Goal: Information Seeking & Learning: Check status

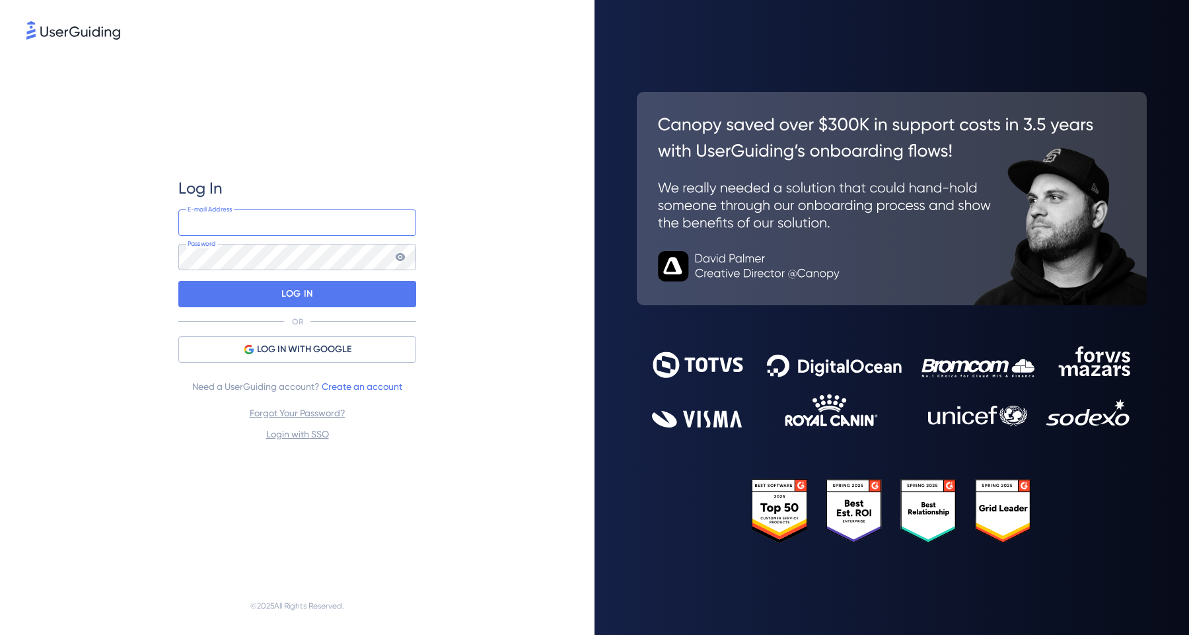
type input "[PERSON_NAME][EMAIL_ADDRESS][DOMAIN_NAME]"
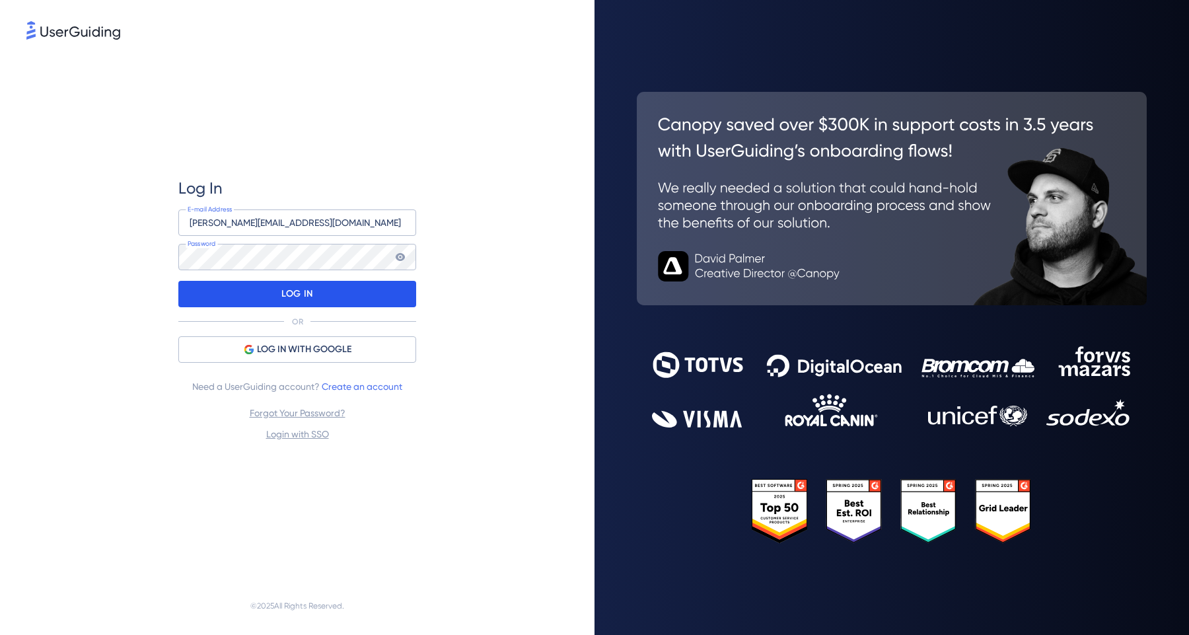
click at [311, 307] on div "LOG IN" at bounding box center [297, 294] width 238 height 26
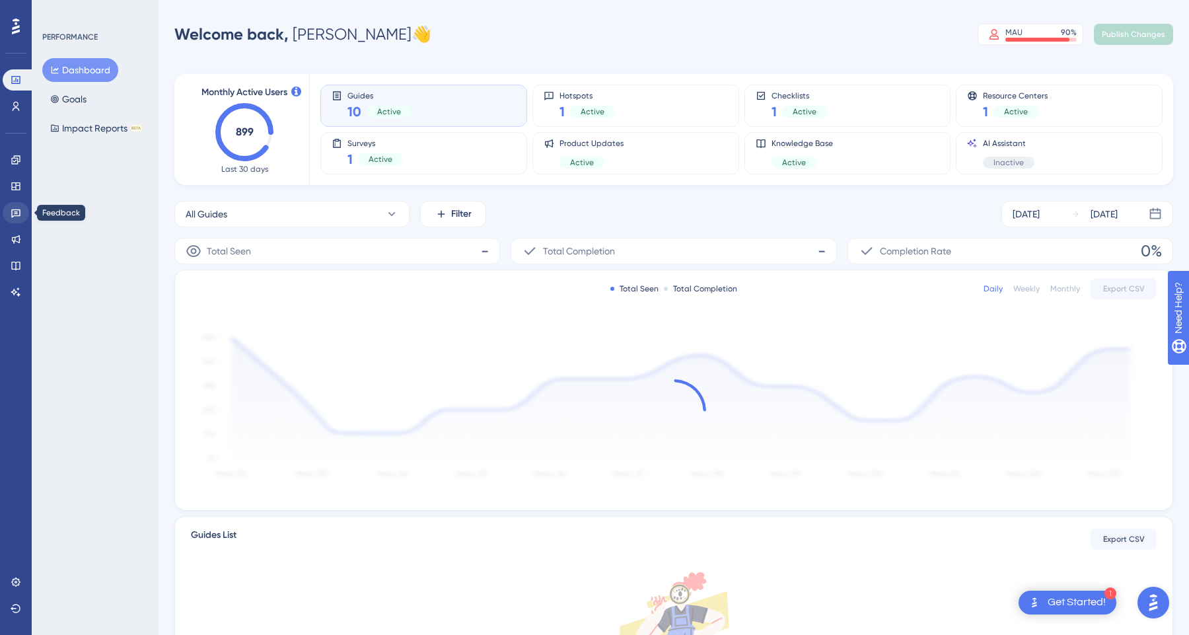
click at [17, 207] on link at bounding box center [16, 212] width 26 height 21
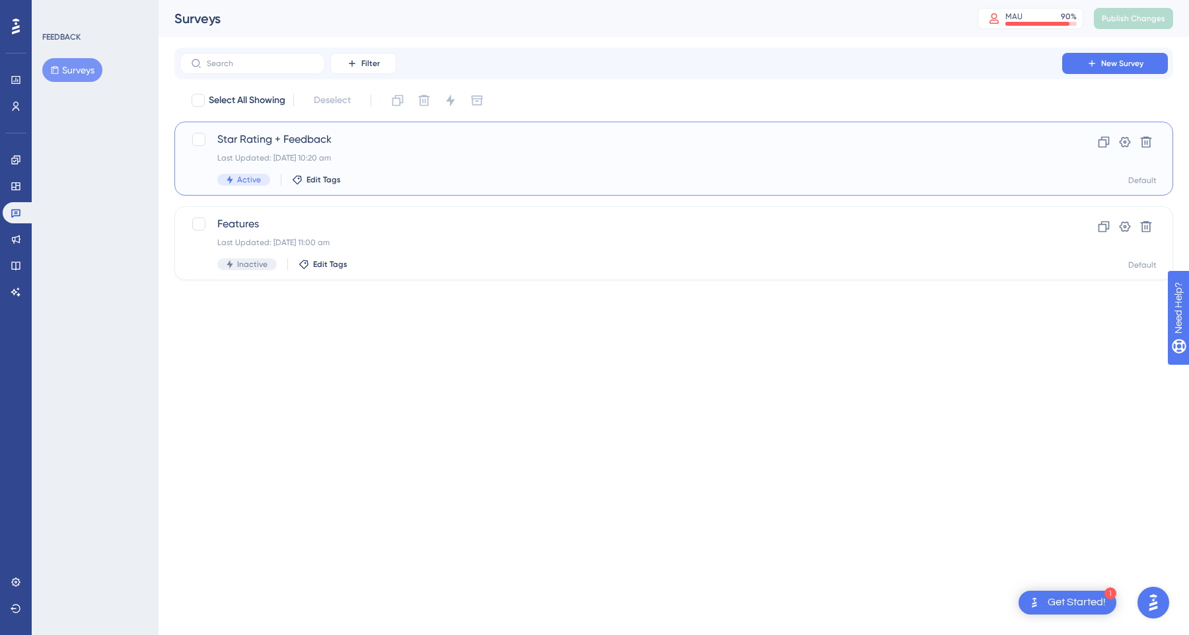
click at [373, 161] on div "Last Updated: [DATE] 10:20 am" at bounding box center [620, 158] width 807 height 11
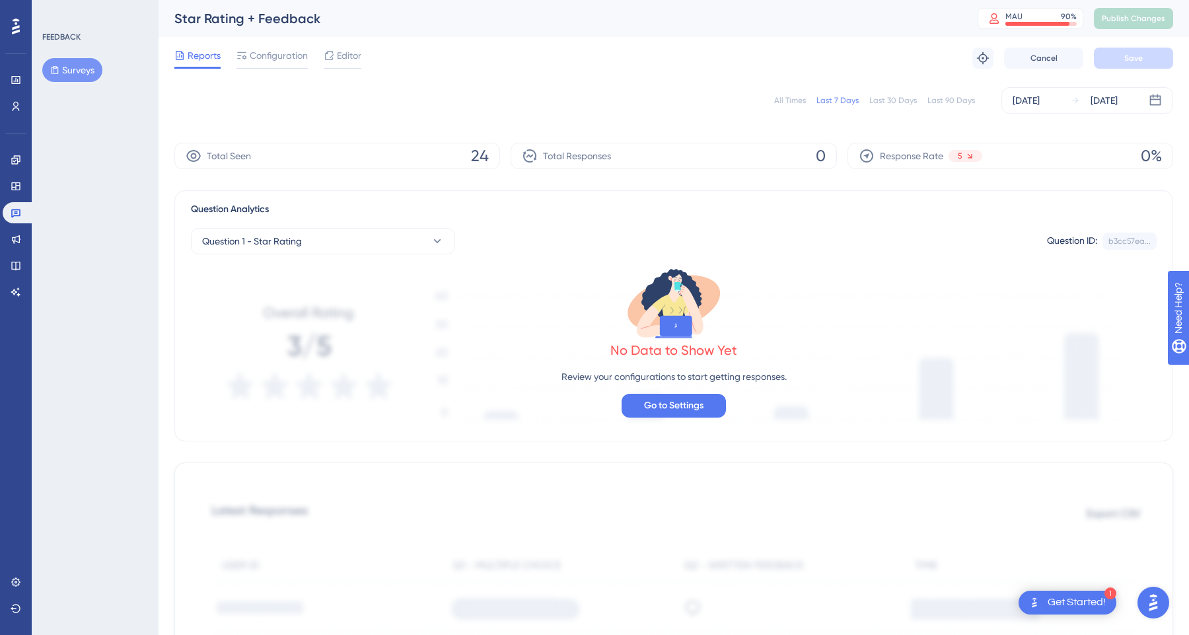
click at [897, 100] on div "Last 30 Days" at bounding box center [893, 100] width 48 height 11
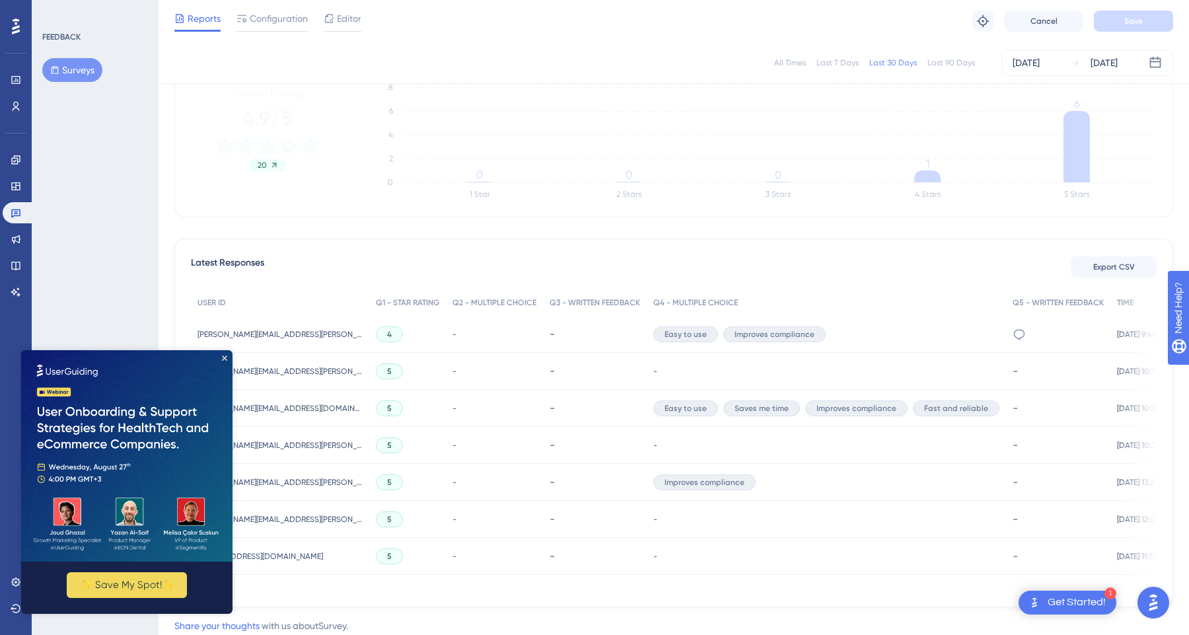
scroll to position [221, 0]
click at [228, 357] on img at bounding box center [126, 455] width 211 height 211
click at [11, 82] on icon at bounding box center [16, 80] width 11 height 11
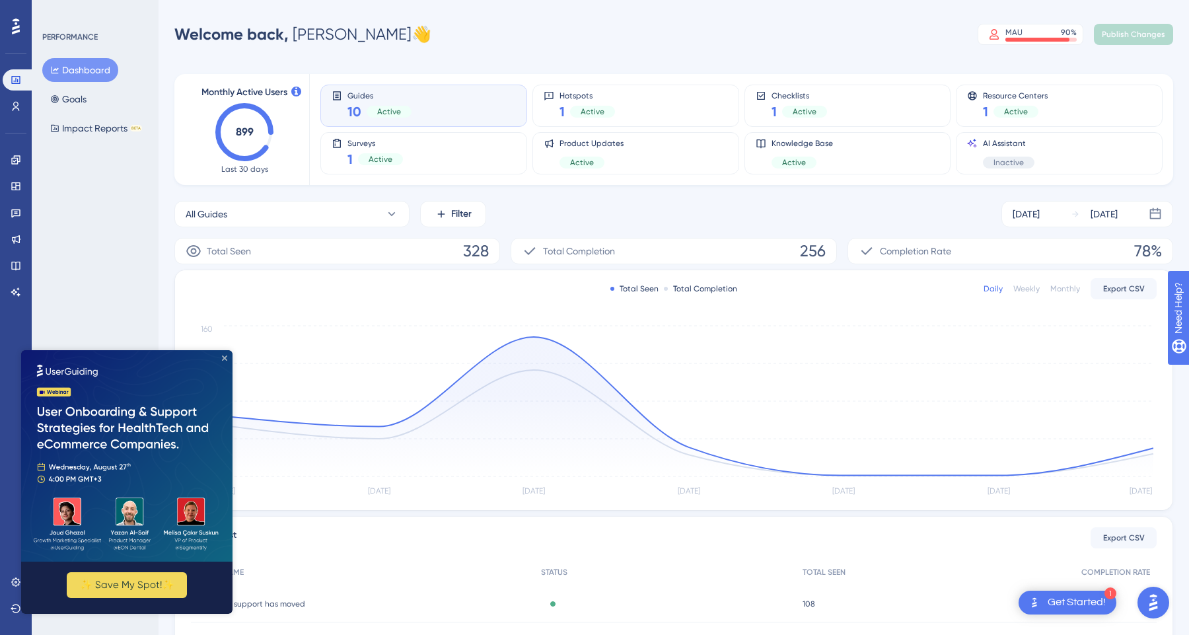
click at [225, 356] on icon "Close Preview" at bounding box center [224, 357] width 5 height 5
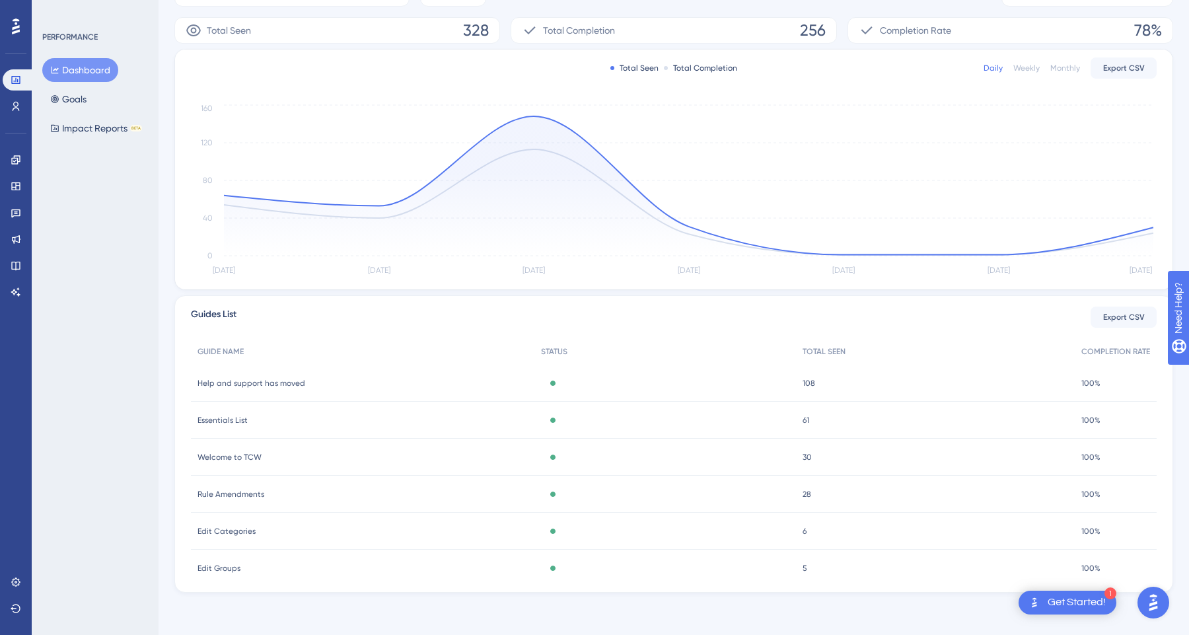
scroll to position [221, 0]
click at [13, 103] on icon at bounding box center [16, 106] width 11 height 11
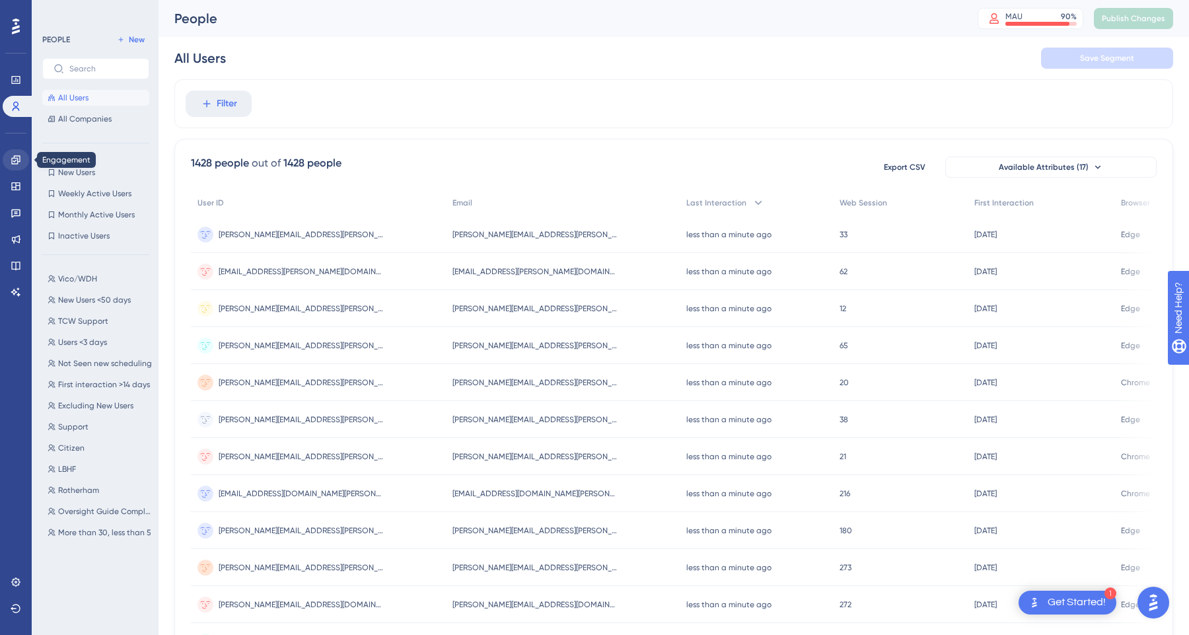
click at [15, 159] on icon at bounding box center [16, 160] width 11 height 11
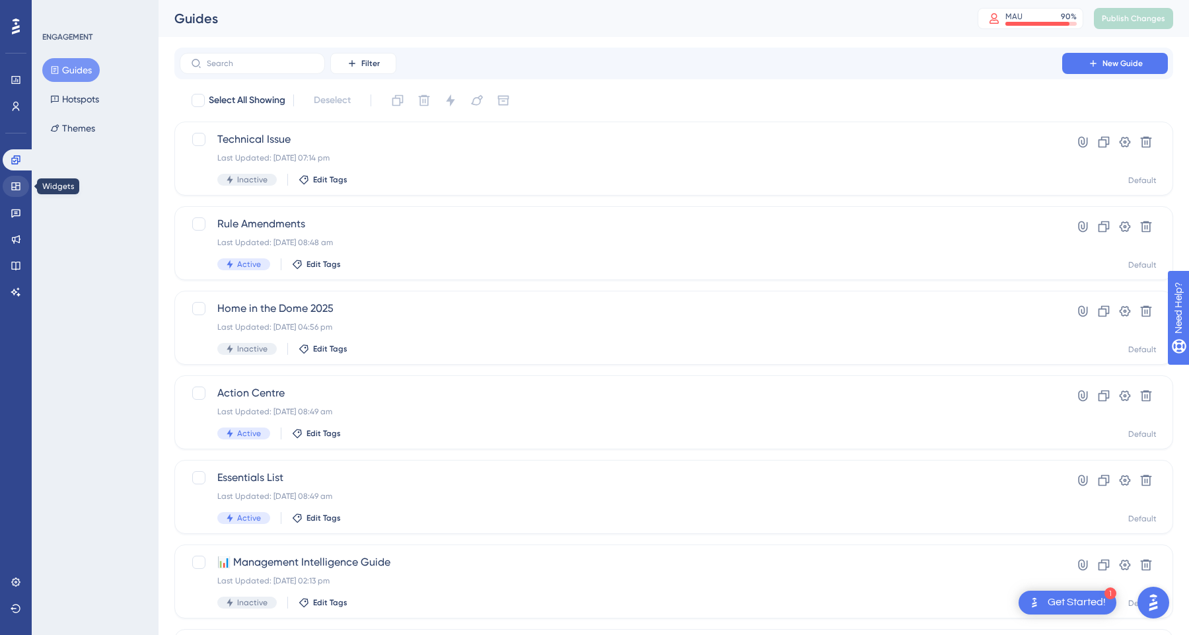
click at [8, 193] on link at bounding box center [16, 186] width 26 height 21
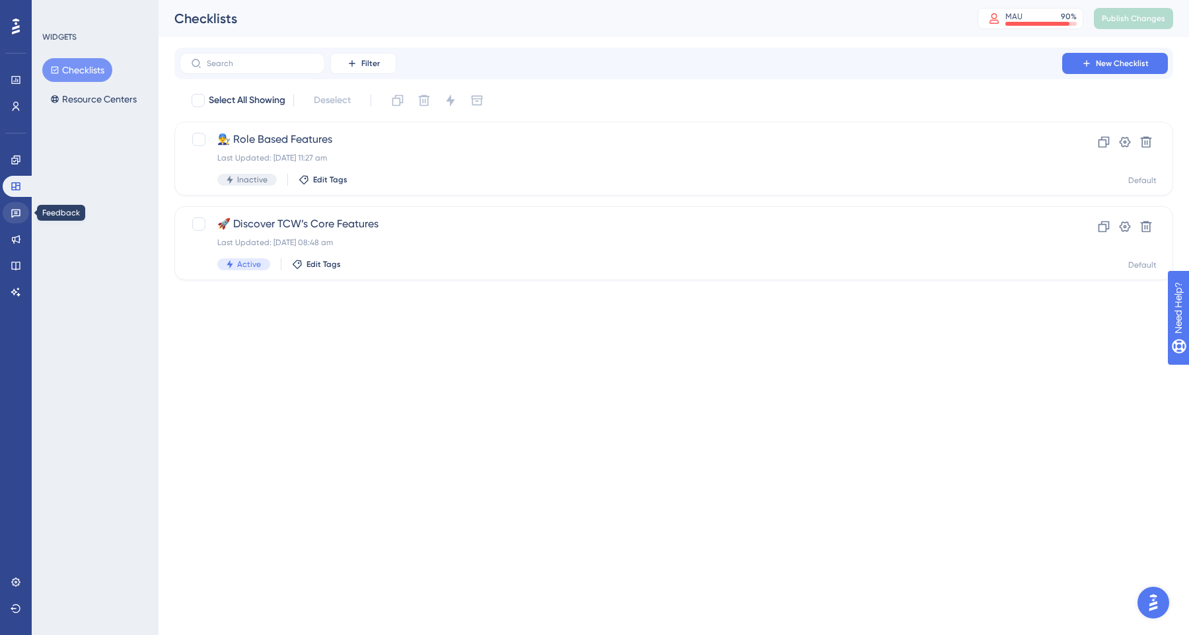
click at [13, 215] on icon at bounding box center [16, 212] width 11 height 11
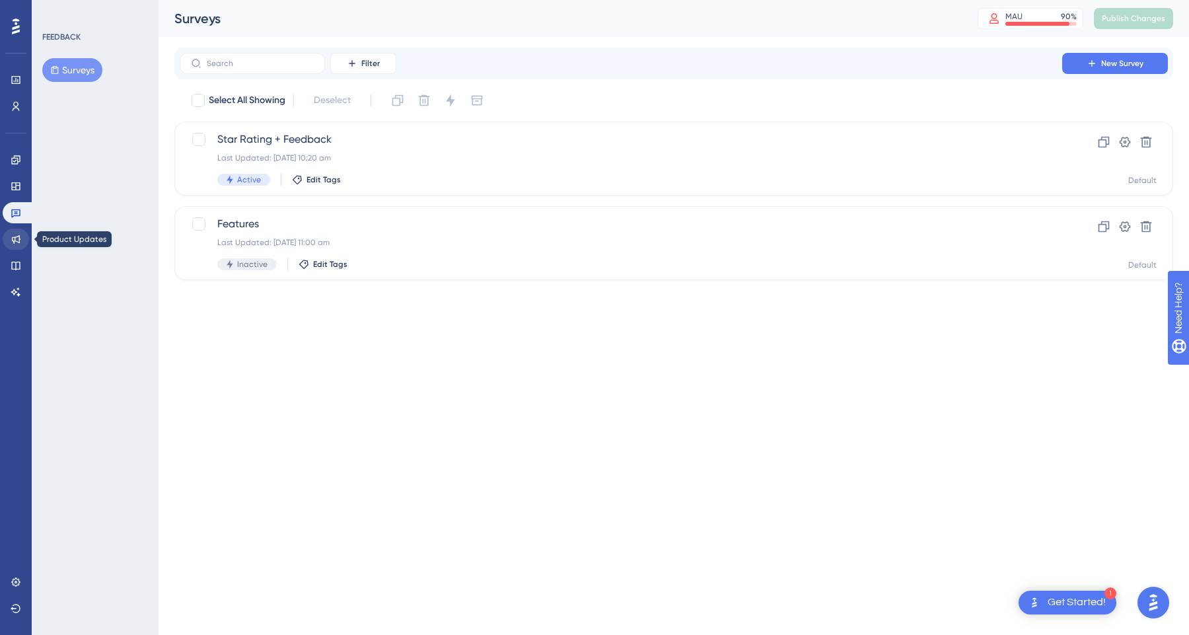
click at [17, 237] on icon at bounding box center [16, 239] width 9 height 9
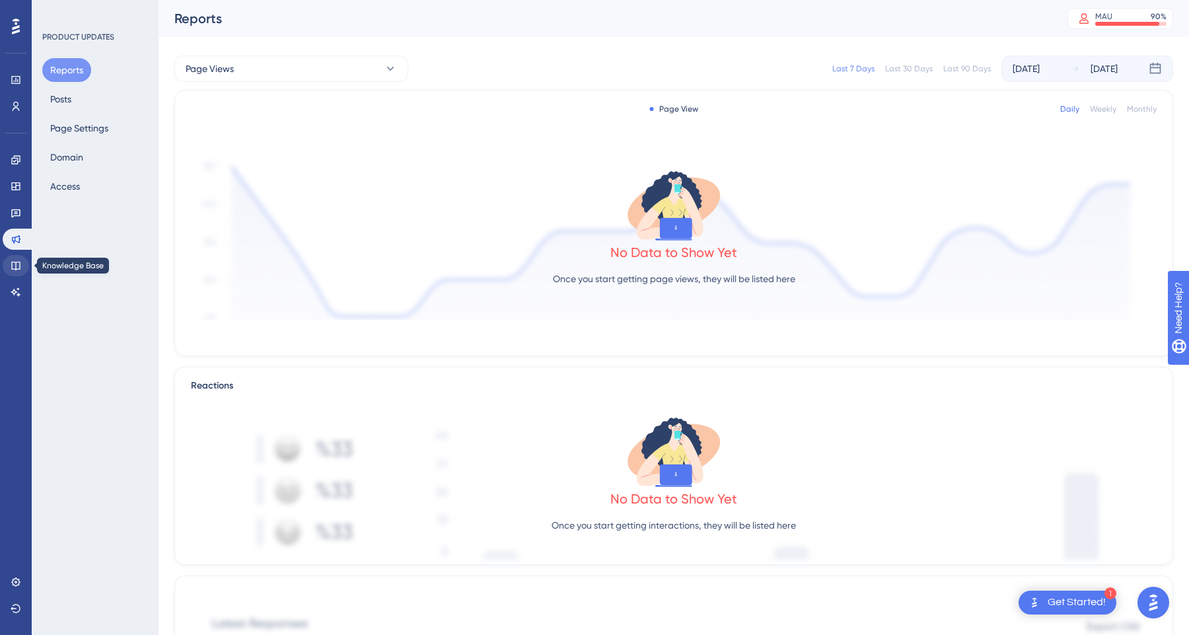
click at [17, 262] on icon at bounding box center [15, 266] width 9 height 9
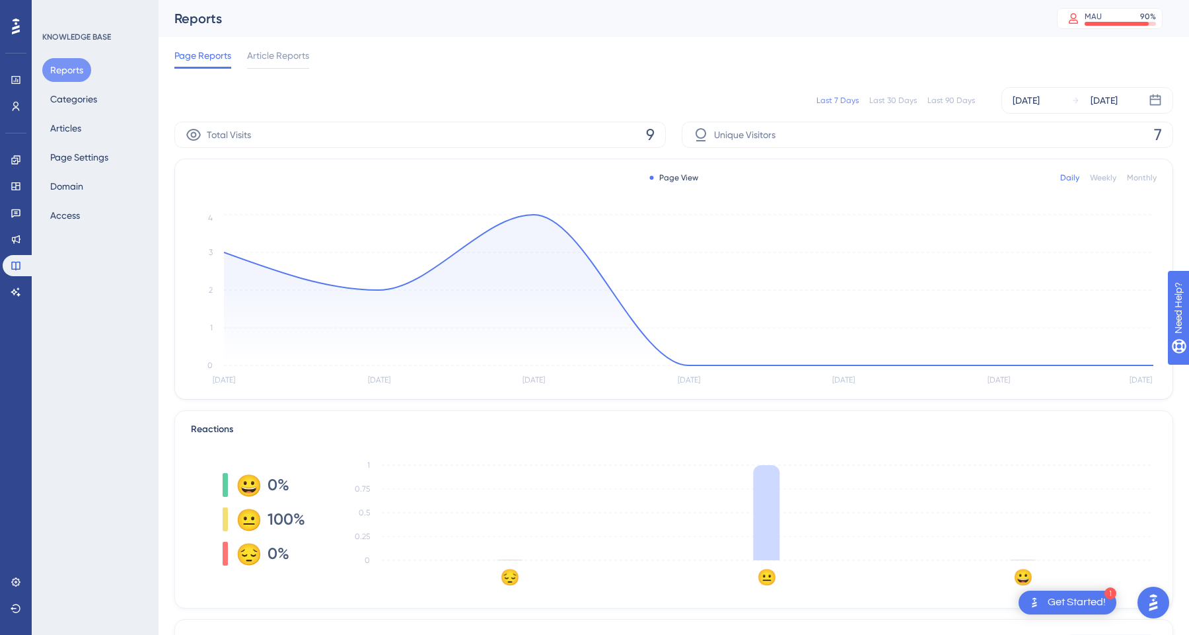
click at [904, 100] on div "Last 30 Days" at bounding box center [893, 100] width 48 height 11
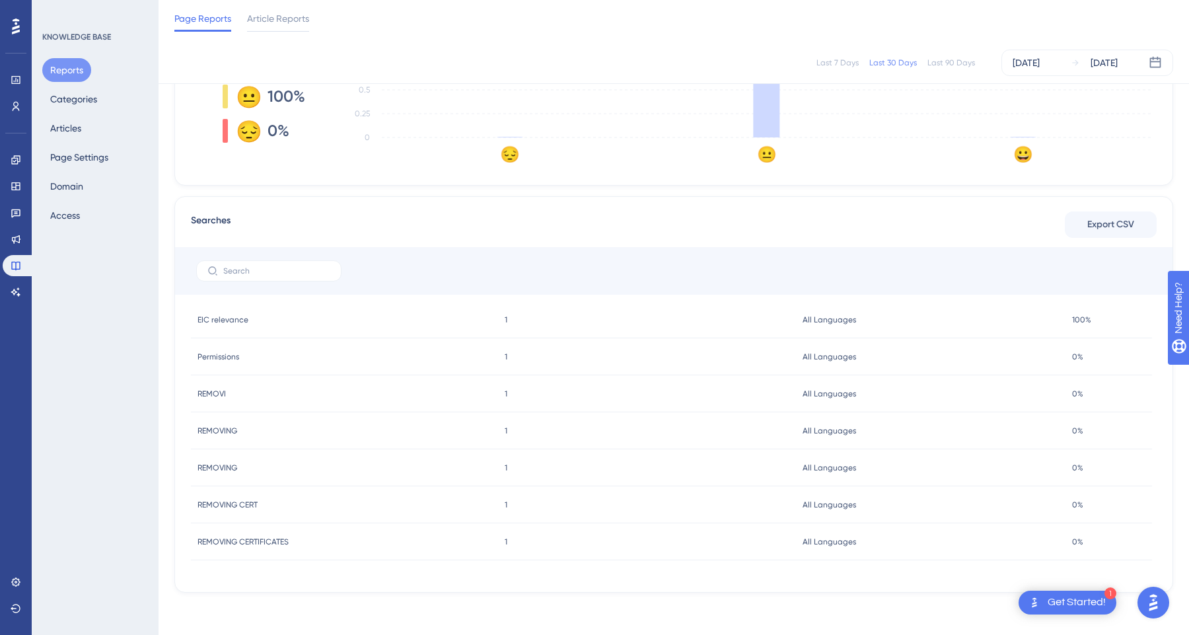
scroll to position [141, 0]
